Goal: Navigation & Orientation: Find specific page/section

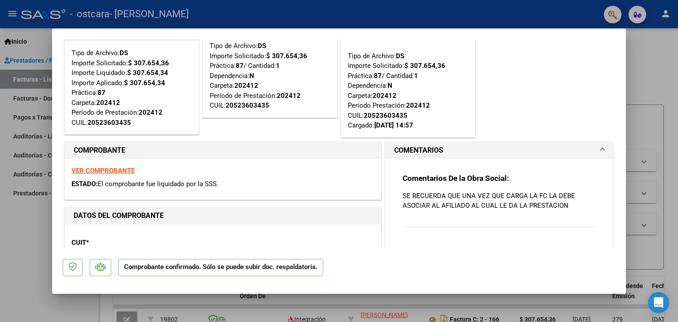
scroll to position [88, 0]
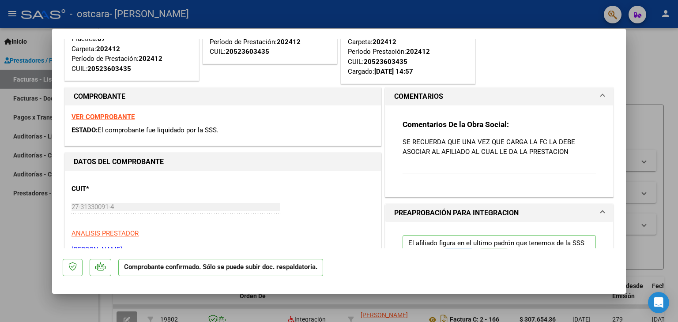
click at [644, 56] on div at bounding box center [339, 161] width 678 height 322
type input "$ 0,00"
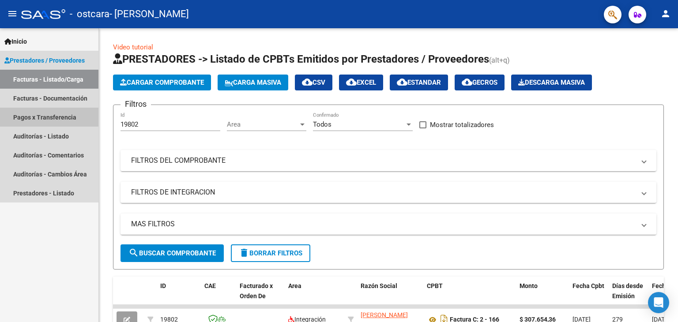
click at [55, 113] on link "Pagos x Transferencia" at bounding box center [49, 117] width 98 height 19
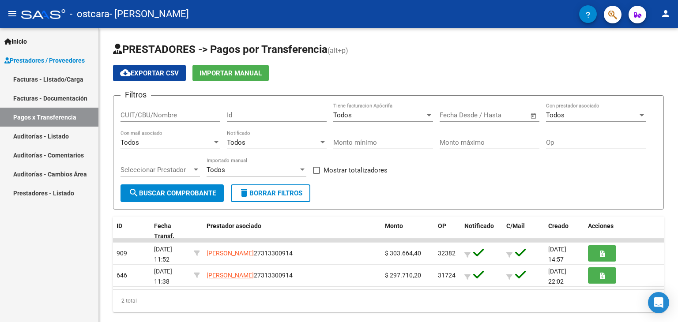
click at [32, 137] on link "Auditorías - Listado" at bounding box center [49, 136] width 98 height 19
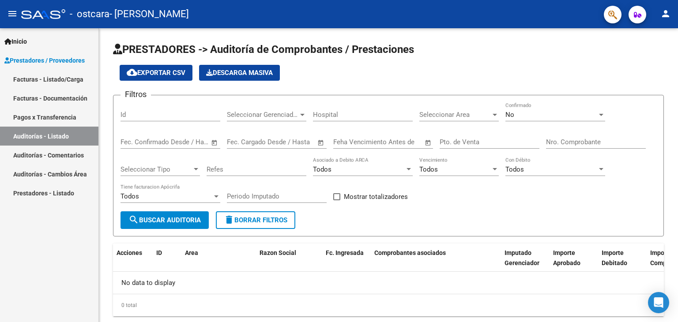
click at [35, 158] on link "Auditorías - Comentarios" at bounding box center [49, 155] width 98 height 19
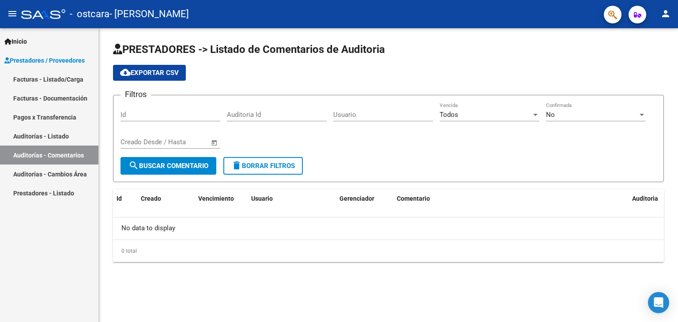
click at [39, 177] on link "Auditorías - Cambios Área" at bounding box center [49, 174] width 98 height 19
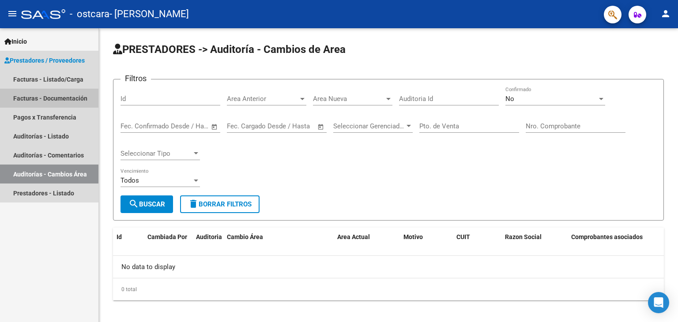
click at [47, 102] on link "Facturas - Documentación" at bounding box center [49, 98] width 98 height 19
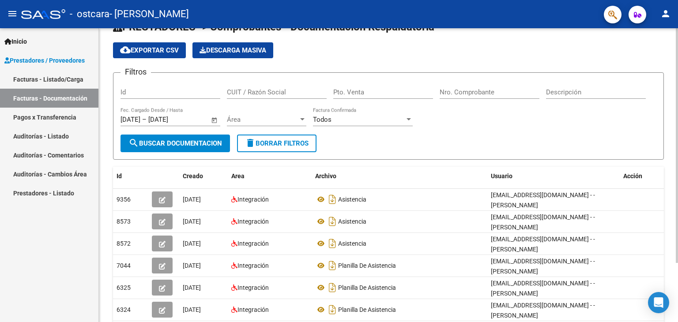
scroll to position [44, 0]
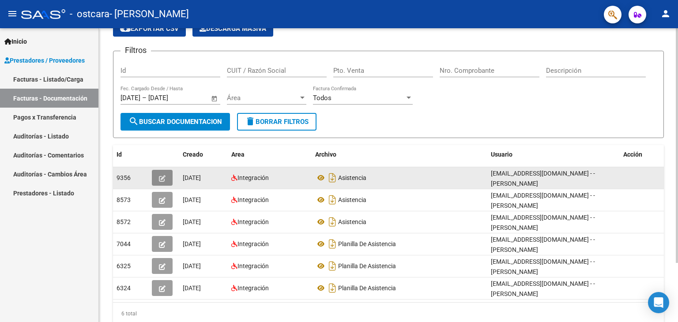
click at [164, 176] on icon "button" at bounding box center [162, 178] width 7 height 7
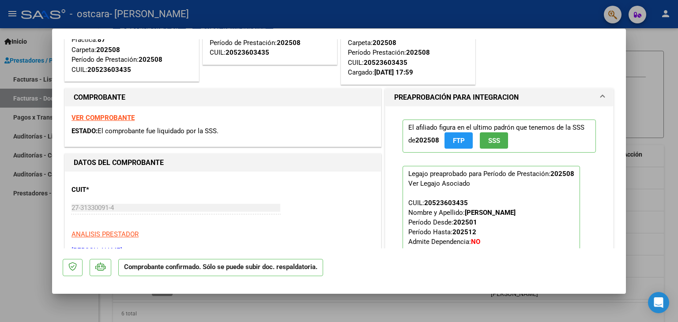
scroll to position [43, 0]
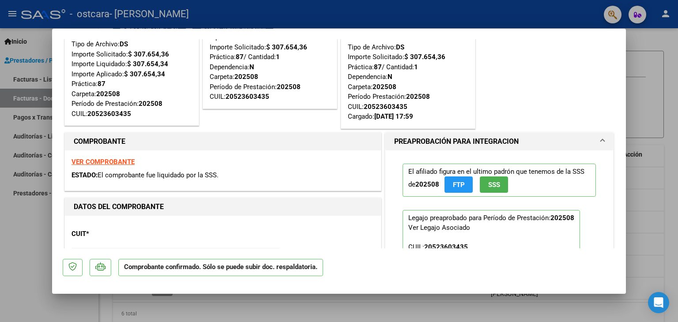
click at [113, 164] on strong "VER COMPROBANTE" at bounding box center [102, 162] width 63 height 8
